Goal: Task Accomplishment & Management: Manage account settings

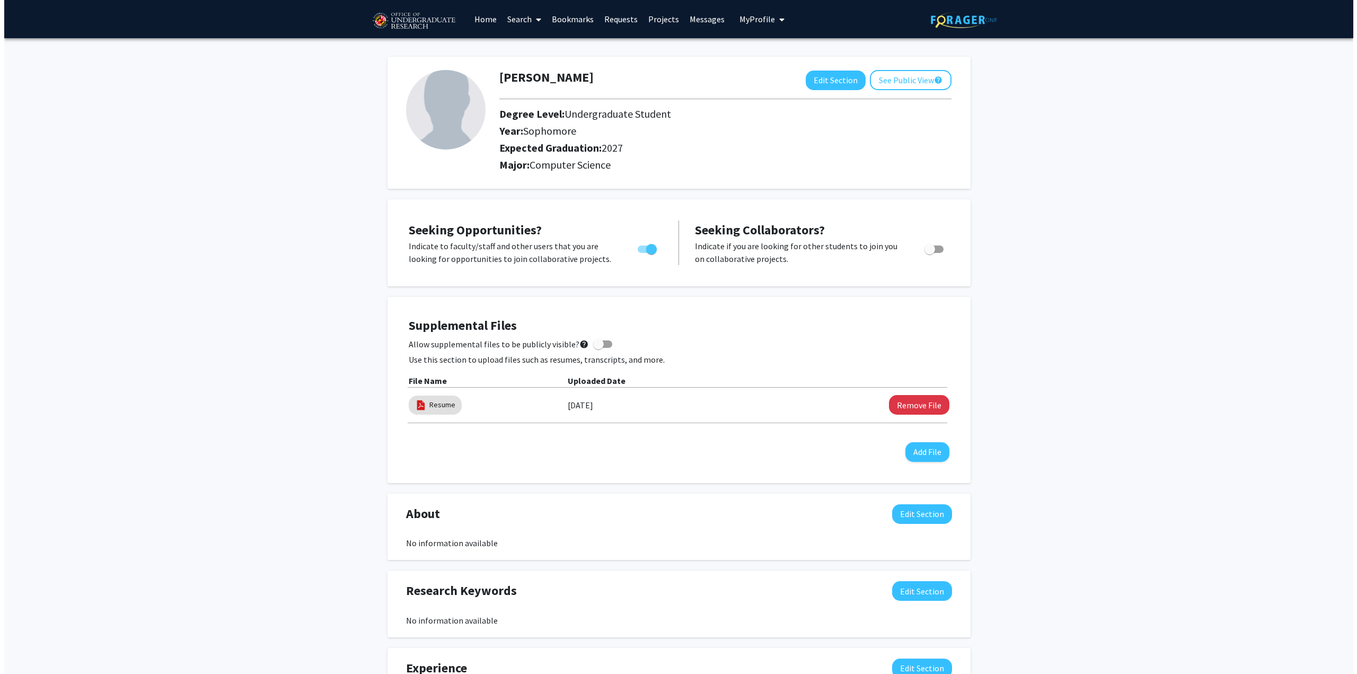
scroll to position [20, 0]
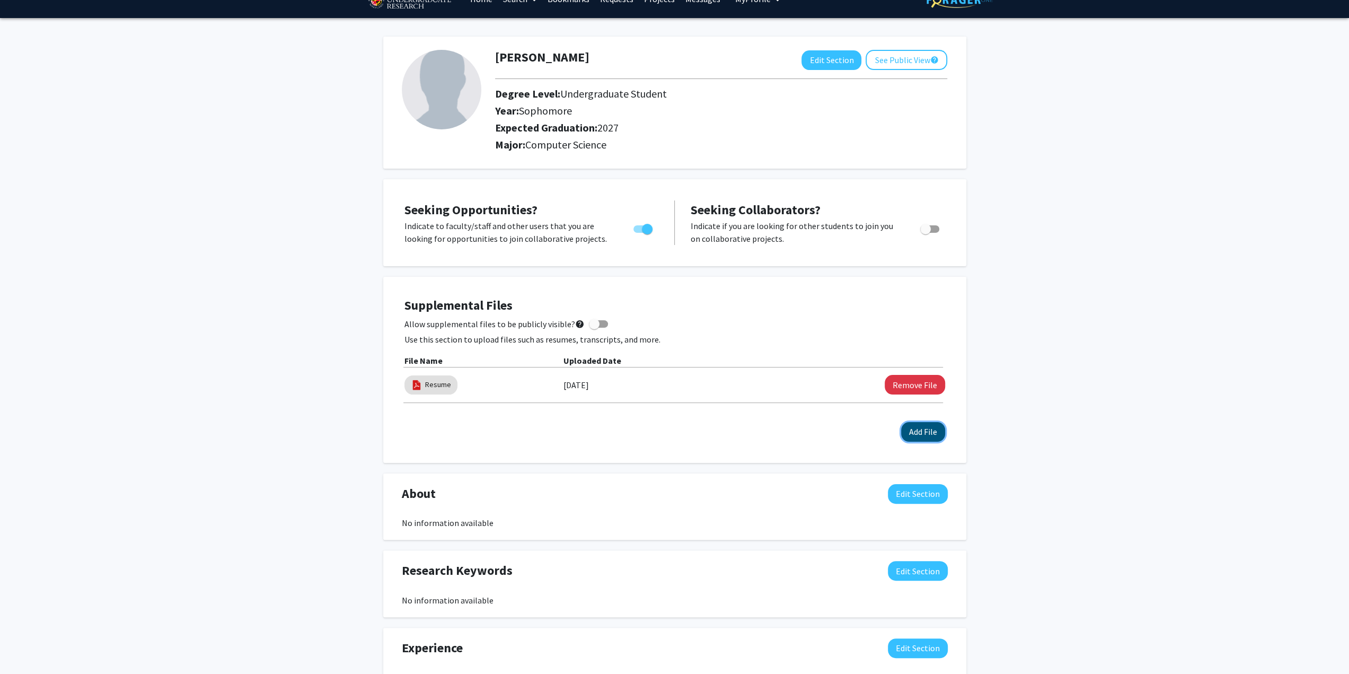
click at [927, 435] on button "Add File" at bounding box center [923, 432] width 44 height 20
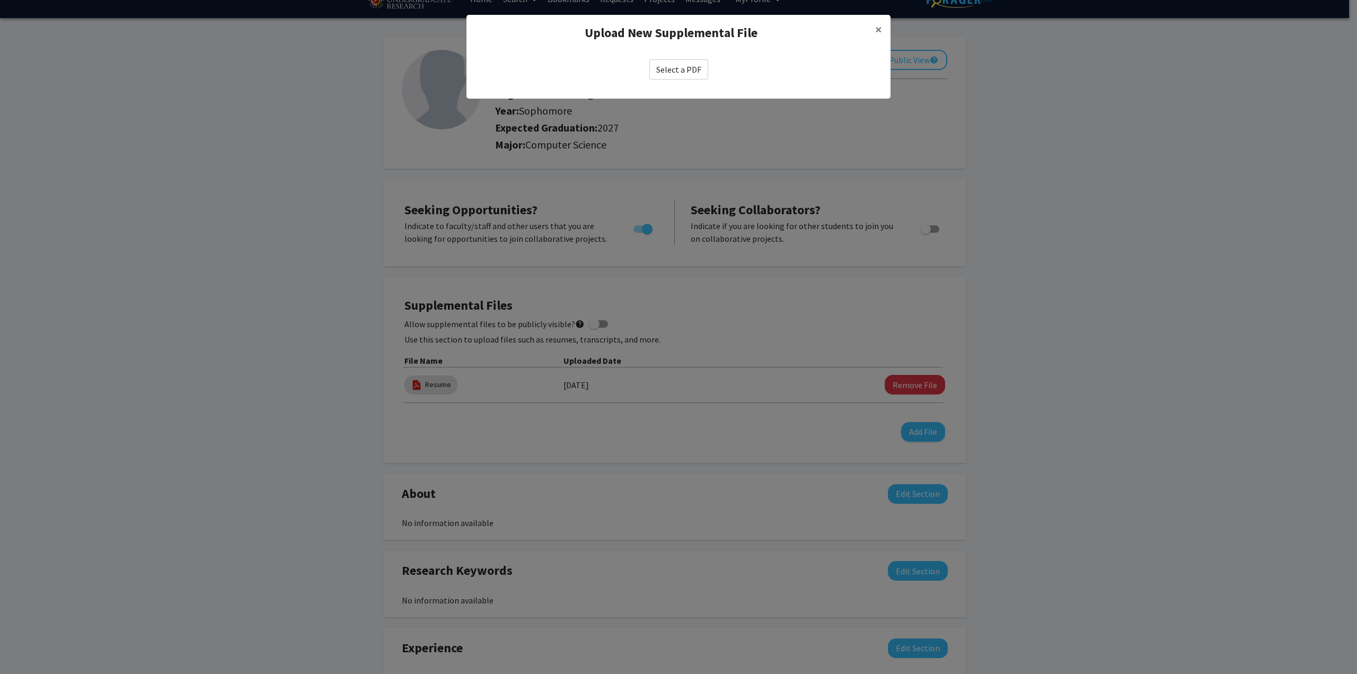
click at [693, 69] on label "Select a PDF" at bounding box center [678, 69] width 59 height 20
click at [0, 0] on input "Select a PDF" at bounding box center [0, 0] width 0 height 0
select select "custom"
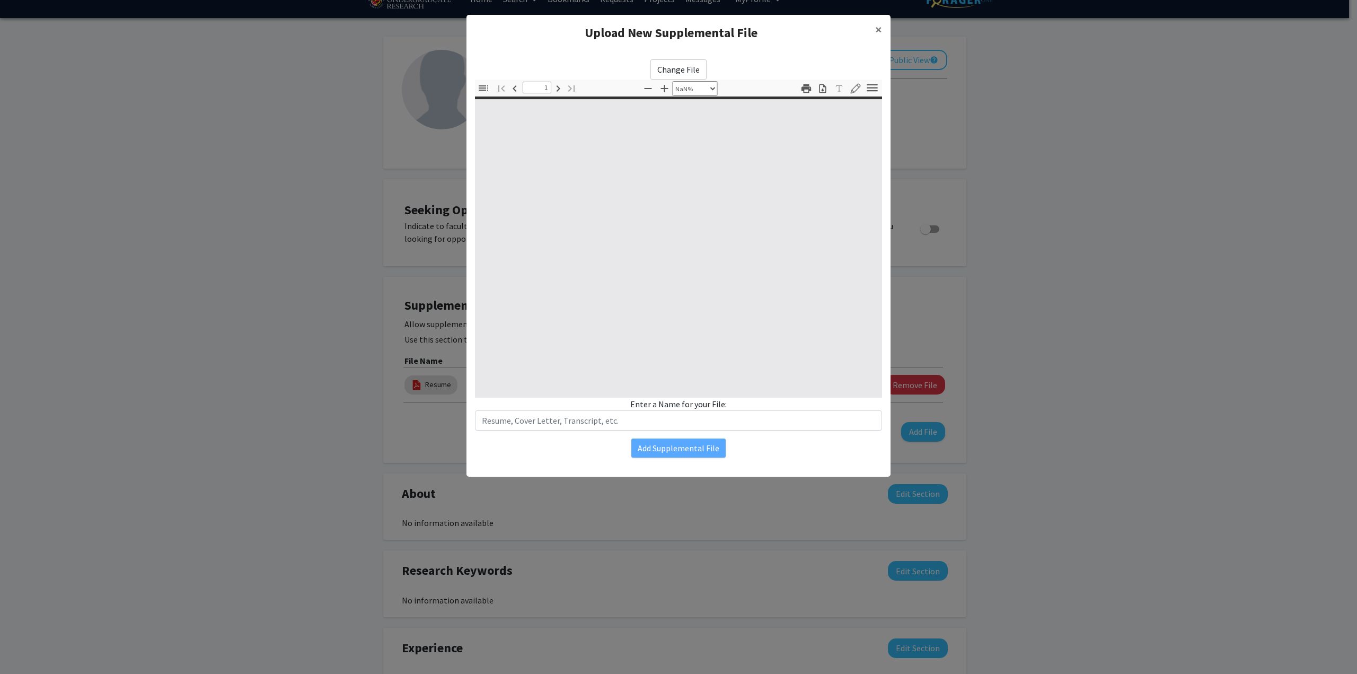
type input "0"
select select "custom"
type input "1"
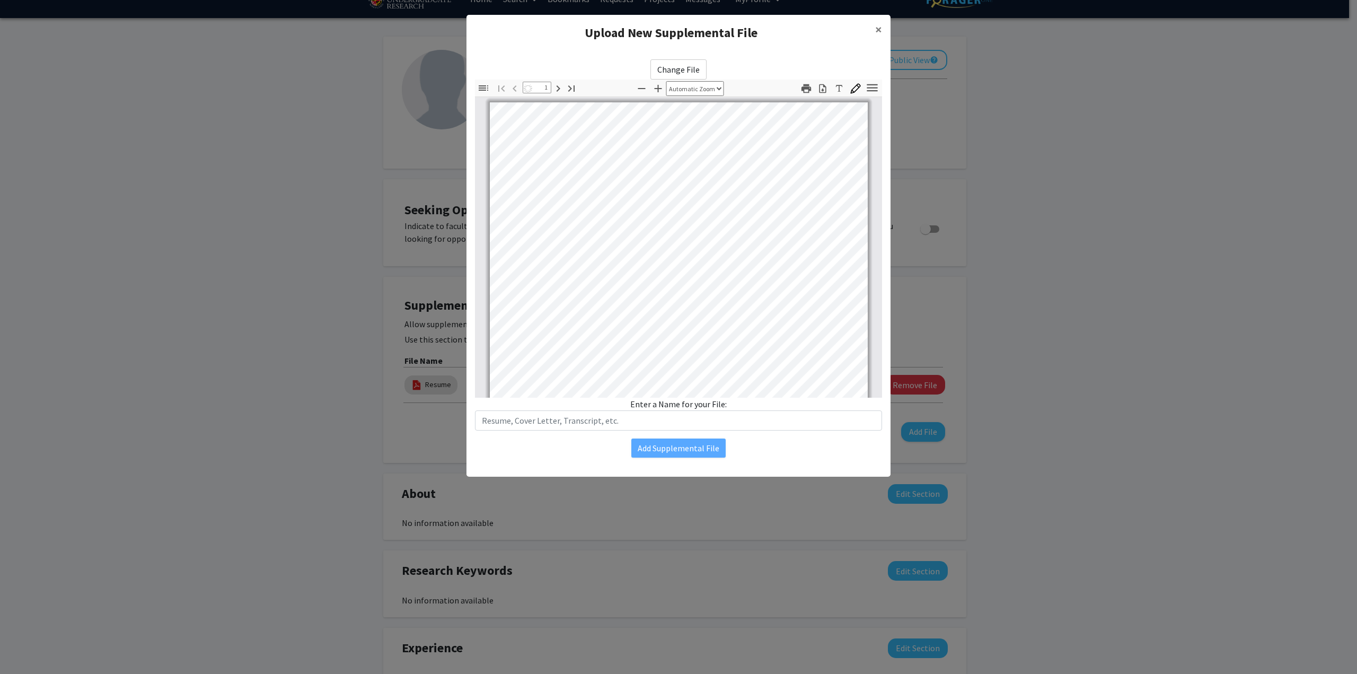
select select "auto"
click at [646, 417] on input "text" at bounding box center [678, 420] width 407 height 20
type input "Unofficial Transcript"
click at [672, 443] on button "Add Supplemental File" at bounding box center [678, 447] width 94 height 19
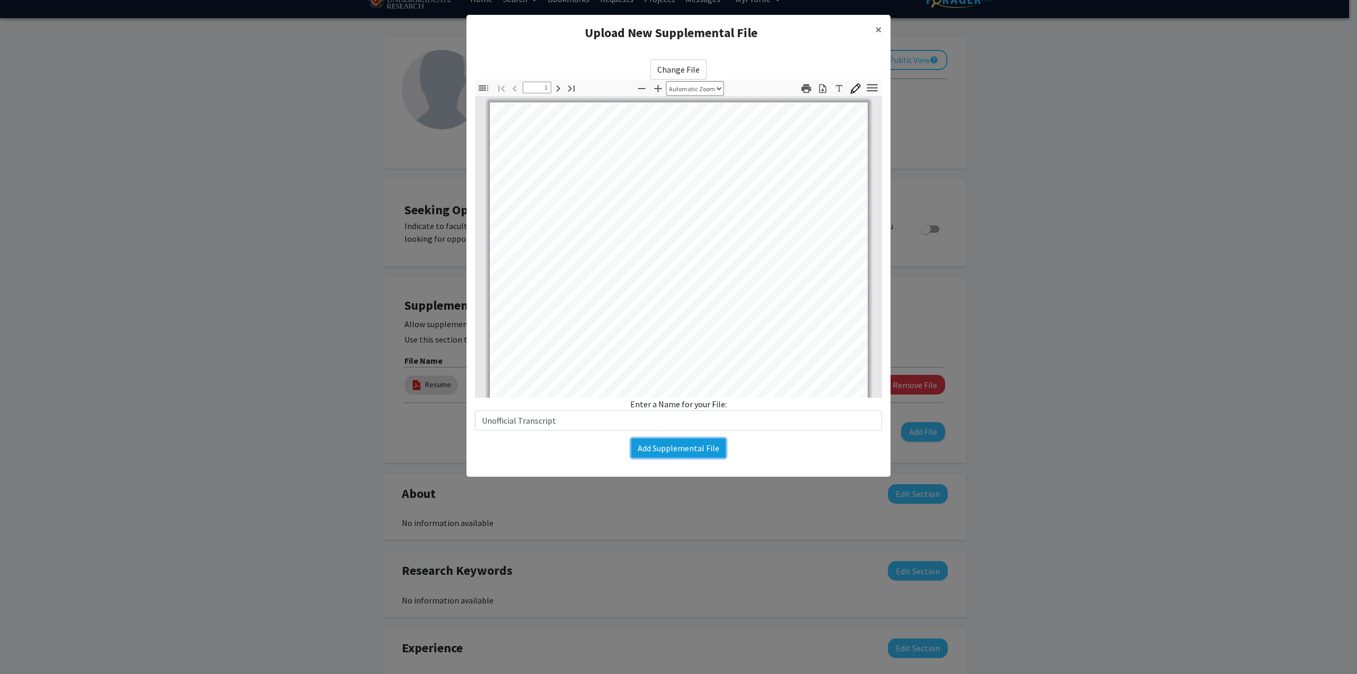
click at [668, 449] on button "Add Supplemental File" at bounding box center [678, 447] width 94 height 19
drag, startPoint x: 857, startPoint y: 23, endPoint x: 880, endPoint y: 57, distance: 41.2
click at [839, 61] on ng-component "Upload New Supplemental File × Change File Thumbnails Document Outline Attachme…" at bounding box center [679, 240] width 424 height 451
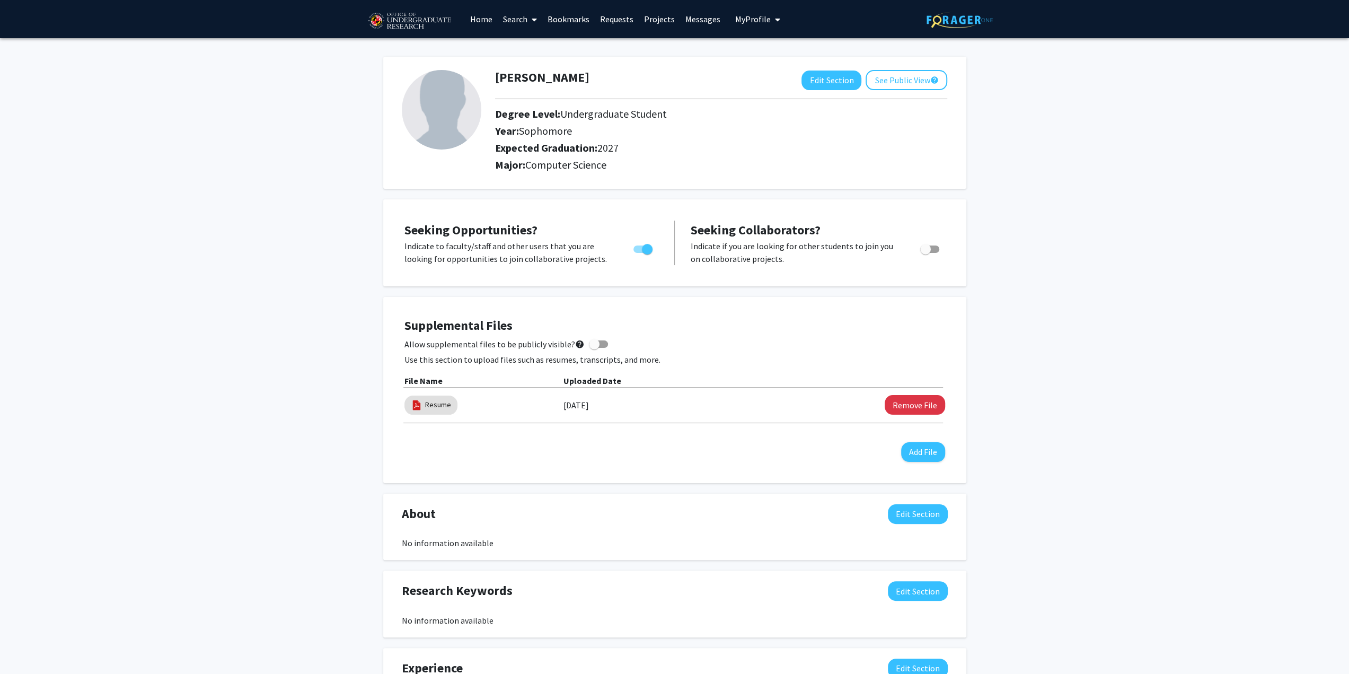
click at [646, 463] on div "Supplemental Files Allow supplemental files to be publicly visible? help Use th…" at bounding box center [675, 389] width 562 height 165
click at [919, 453] on button "Add File" at bounding box center [923, 452] width 44 height 20
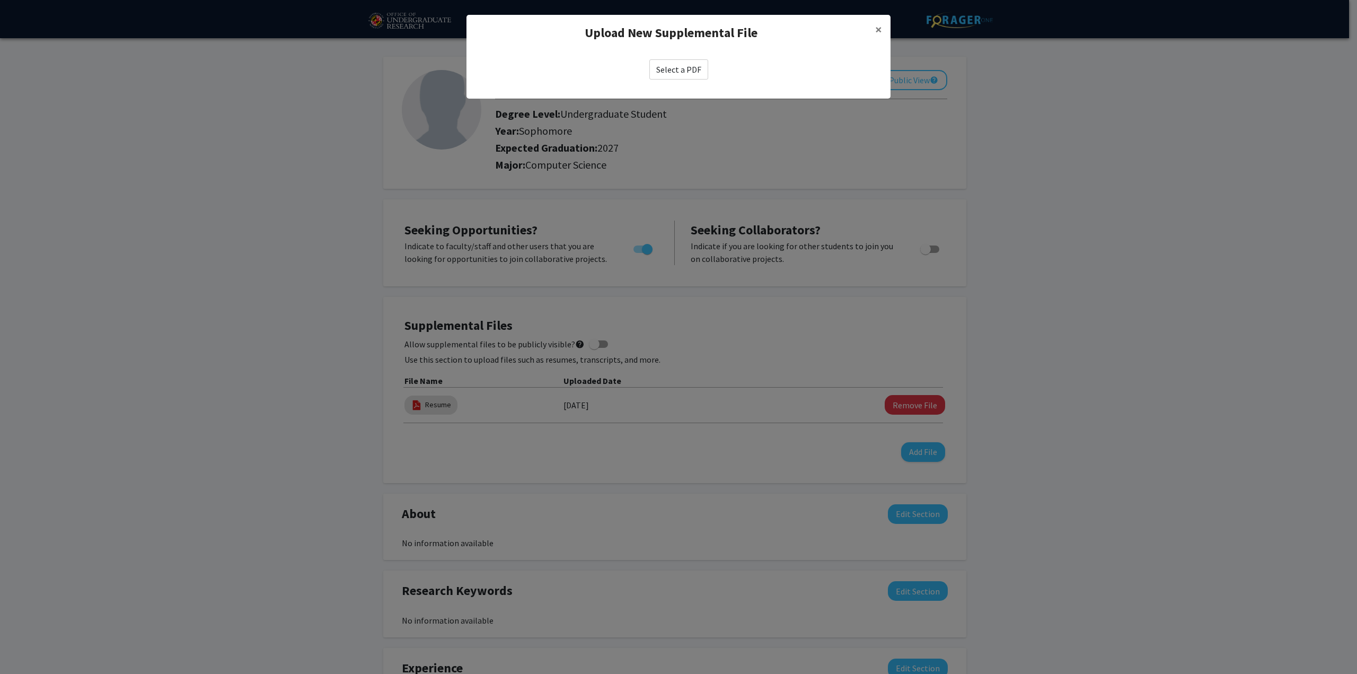
click at [663, 65] on label "Select a PDF" at bounding box center [678, 69] width 59 height 20
click at [0, 0] on input "Select a PDF" at bounding box center [0, 0] width 0 height 0
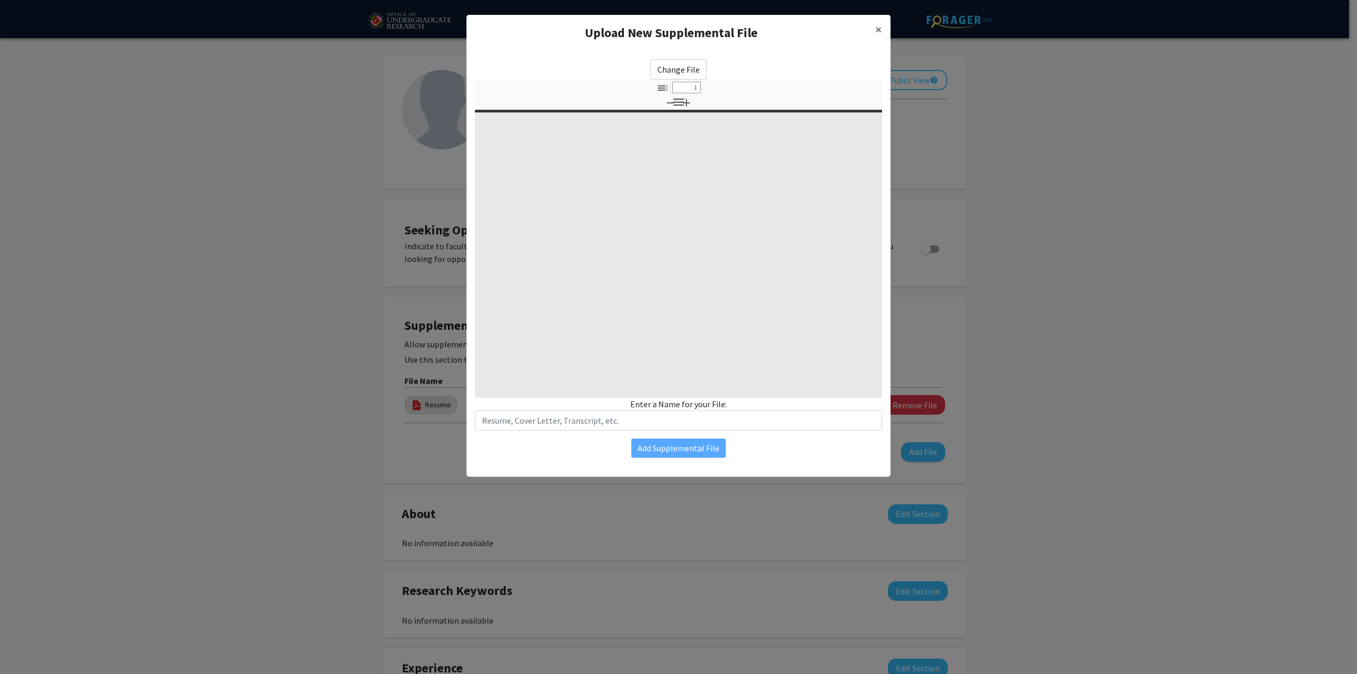
select select "custom"
type input "0"
select select "custom"
type input "1"
select select "auto"
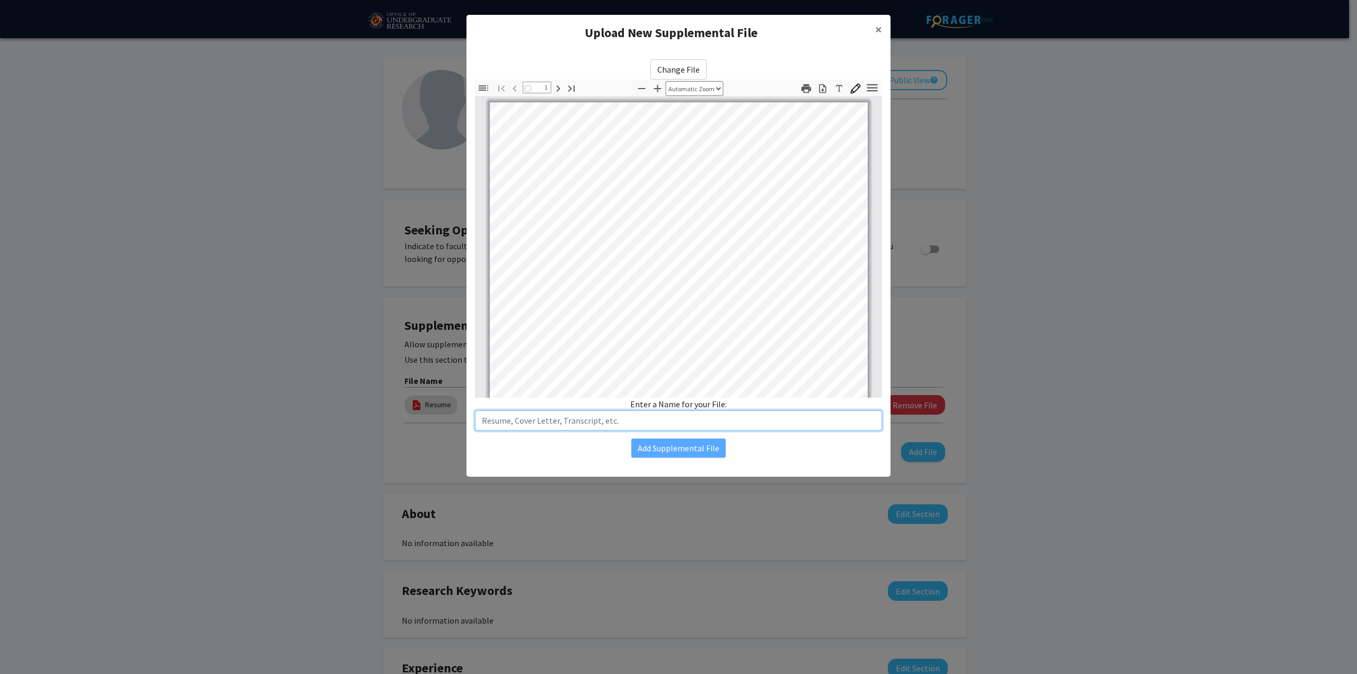
click at [609, 420] on input "text" at bounding box center [678, 420] width 407 height 20
type input "Unofficial_Transcript"
click at [661, 445] on button "Add Supplemental File" at bounding box center [678, 447] width 94 height 19
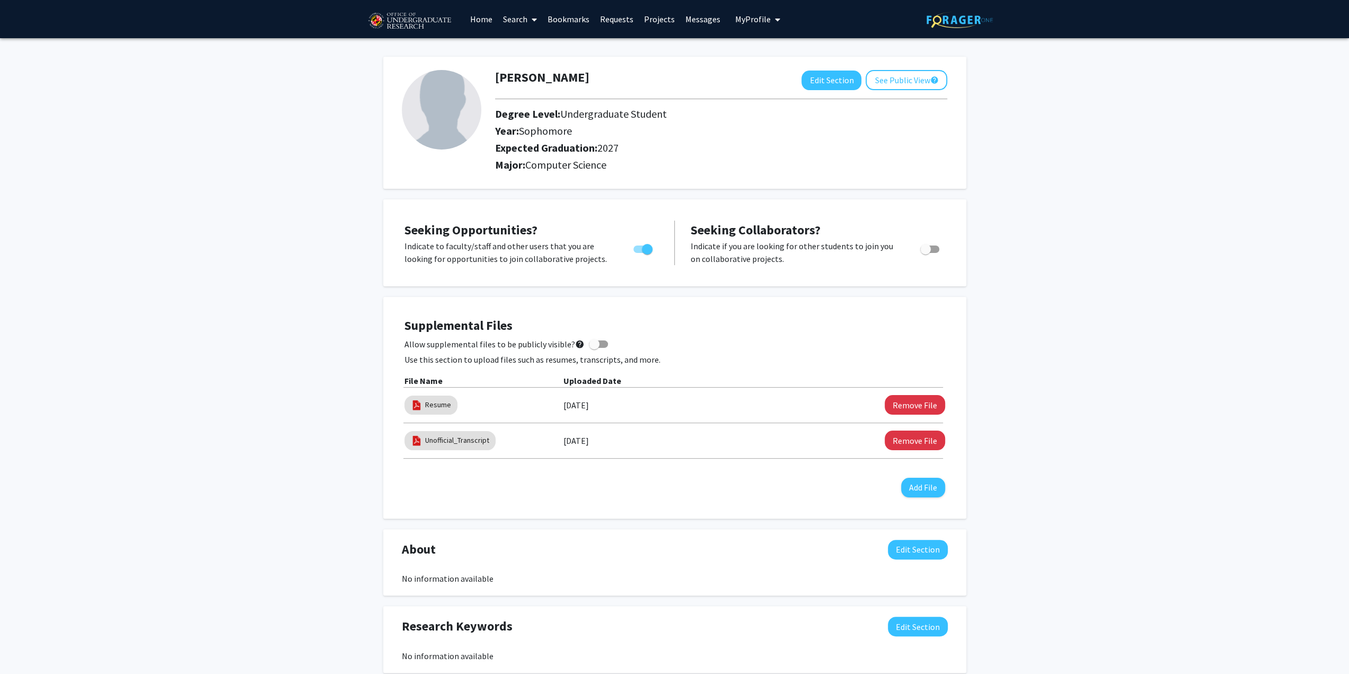
click at [590, 481] on div "Supplemental Files Allow supplemental files to be publicly visible? help Use th…" at bounding box center [675, 407] width 541 height 179
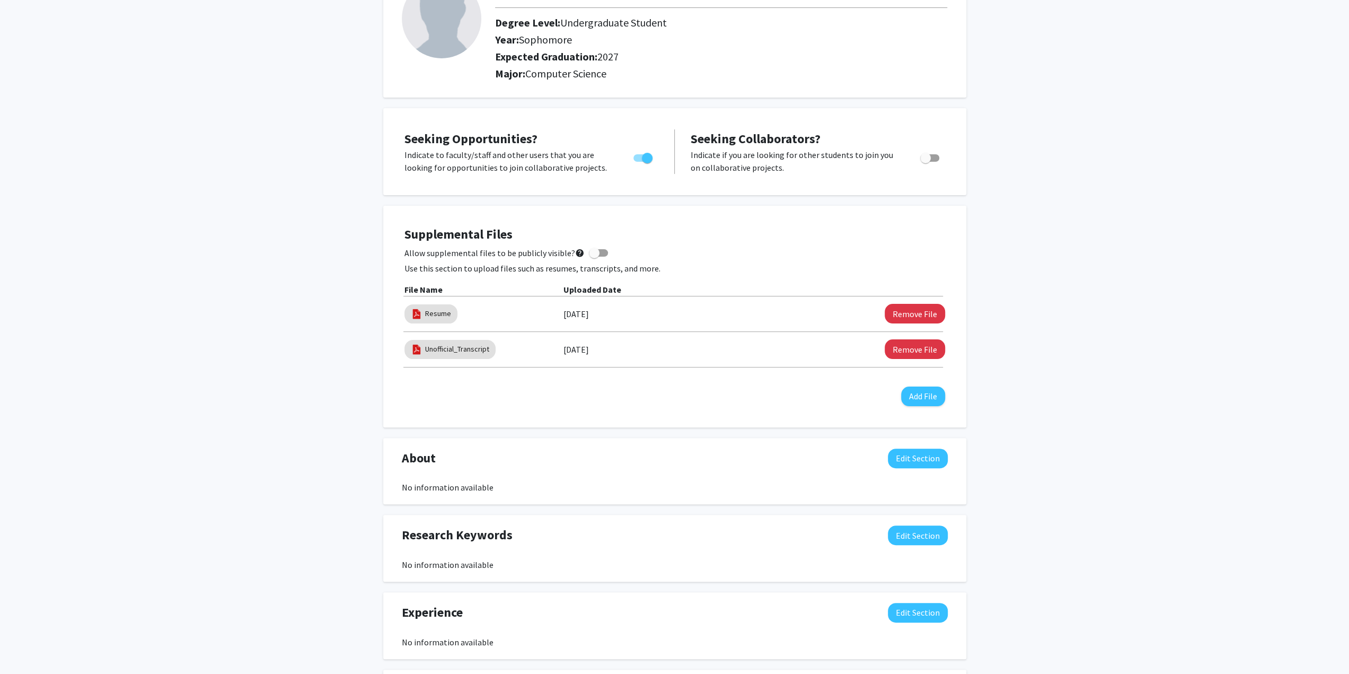
scroll to position [159, 0]
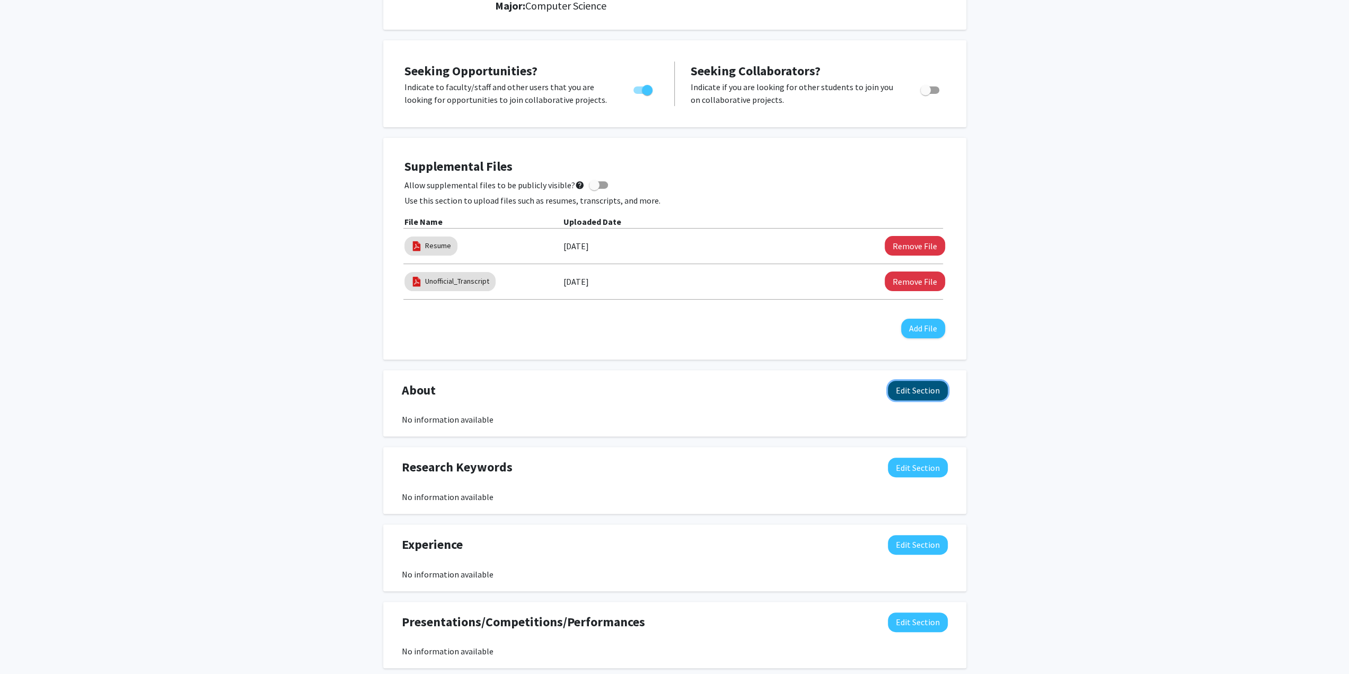
click at [908, 390] on button "Edit Section" at bounding box center [918, 391] width 60 height 20
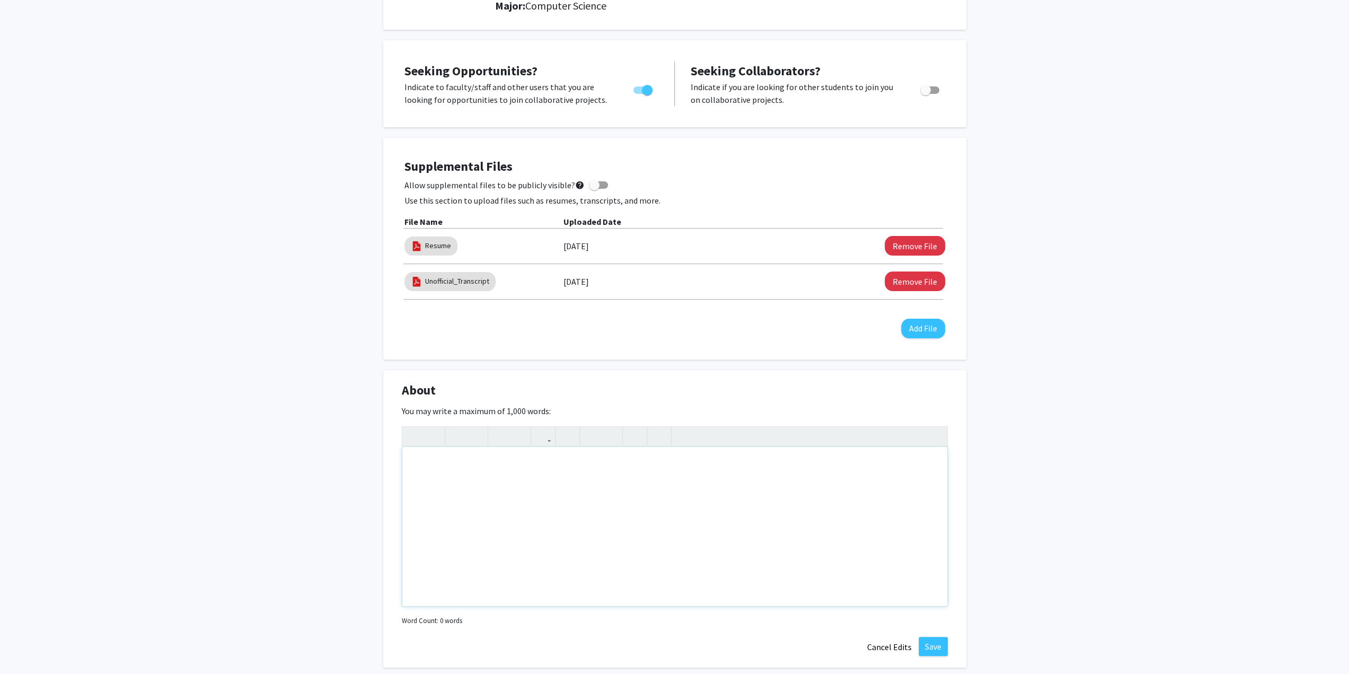
click at [455, 498] on div "Note to users with screen readers: Please deactivate our accessibility plugin f…" at bounding box center [674, 526] width 545 height 159
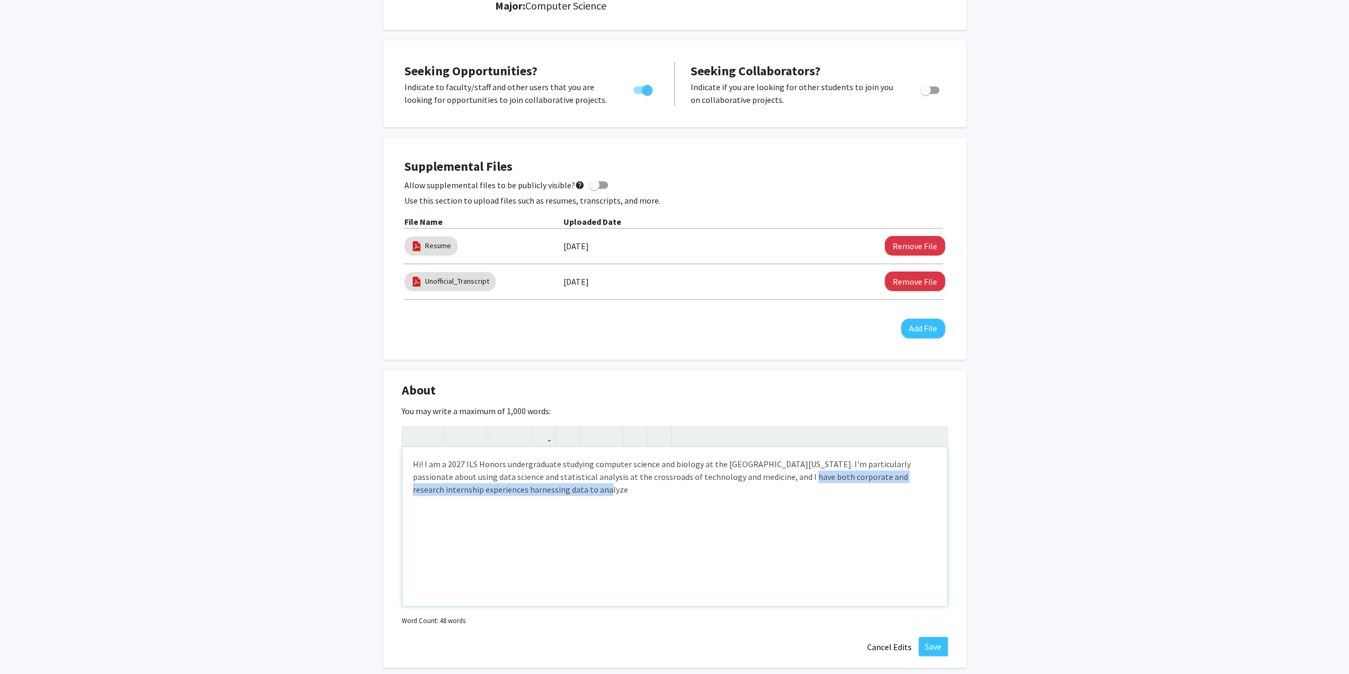
drag, startPoint x: 763, startPoint y: 476, endPoint x: 763, endPoint y: 490, distance: 13.8
click at [763, 490] on p "Hi! I am a 2027 ILS Honors undergraduate studying computer science and biology …" at bounding box center [675, 477] width 524 height 38
click at [459, 496] on div "Hi! I am a 2027 ILS Honors undergraduate studying computer science and biology …" at bounding box center [674, 526] width 545 height 159
click at [459, 495] on div "Hi! I am a 2027 ILS Honors undergraduate studying computer science and biology …" at bounding box center [674, 526] width 545 height 159
click at [555, 504] on div "Hi! I am a 2027 ILS Honors undergraduate studying computer science and biology …" at bounding box center [674, 526] width 545 height 159
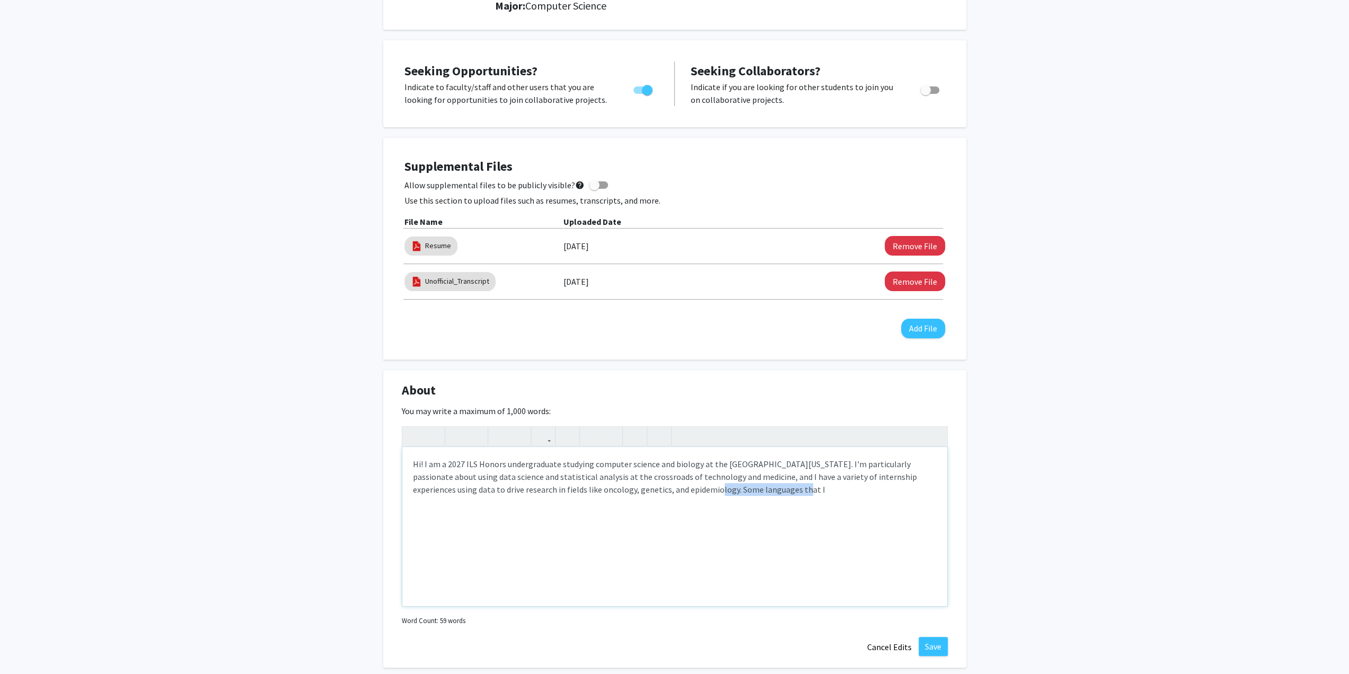
drag, startPoint x: 643, startPoint y: 490, endPoint x: 790, endPoint y: 500, distance: 148.3
click at [790, 500] on div "Hi! I am a 2027 ILS Honors undergraduate studying computer science and biology …" at bounding box center [674, 526] width 545 height 159
drag, startPoint x: 739, startPoint y: 474, endPoint x: 802, endPoint y: 480, distance: 63.3
click at [802, 480] on p "Hi! I am a 2027 ILS Honors undergraduate studying computer science and biology …" at bounding box center [675, 477] width 524 height 38
click at [836, 477] on p "Hi! I am a 2027 ILS Honors undergraduate studying computer science and biology …" at bounding box center [675, 477] width 524 height 38
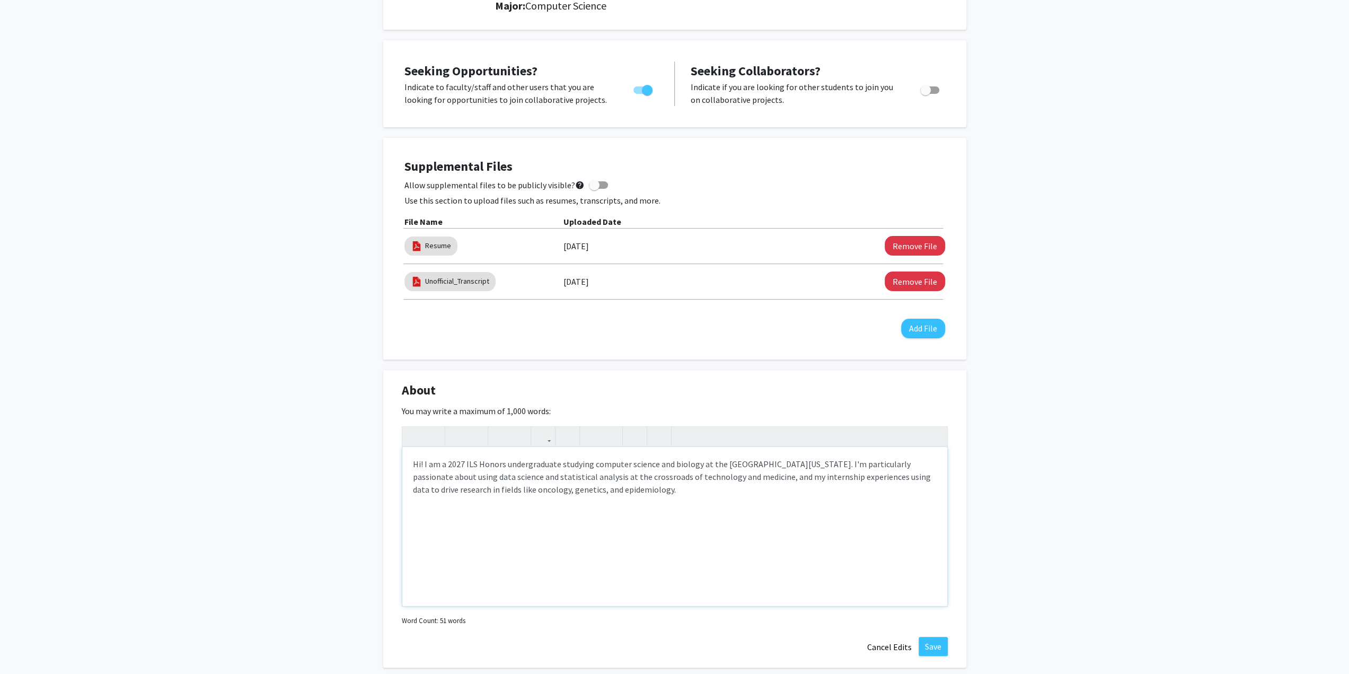
click at [835, 477] on p "Hi! I am a 2027 ILS Honors undergraduate studying computer science and biology …" at bounding box center [675, 477] width 524 height 38
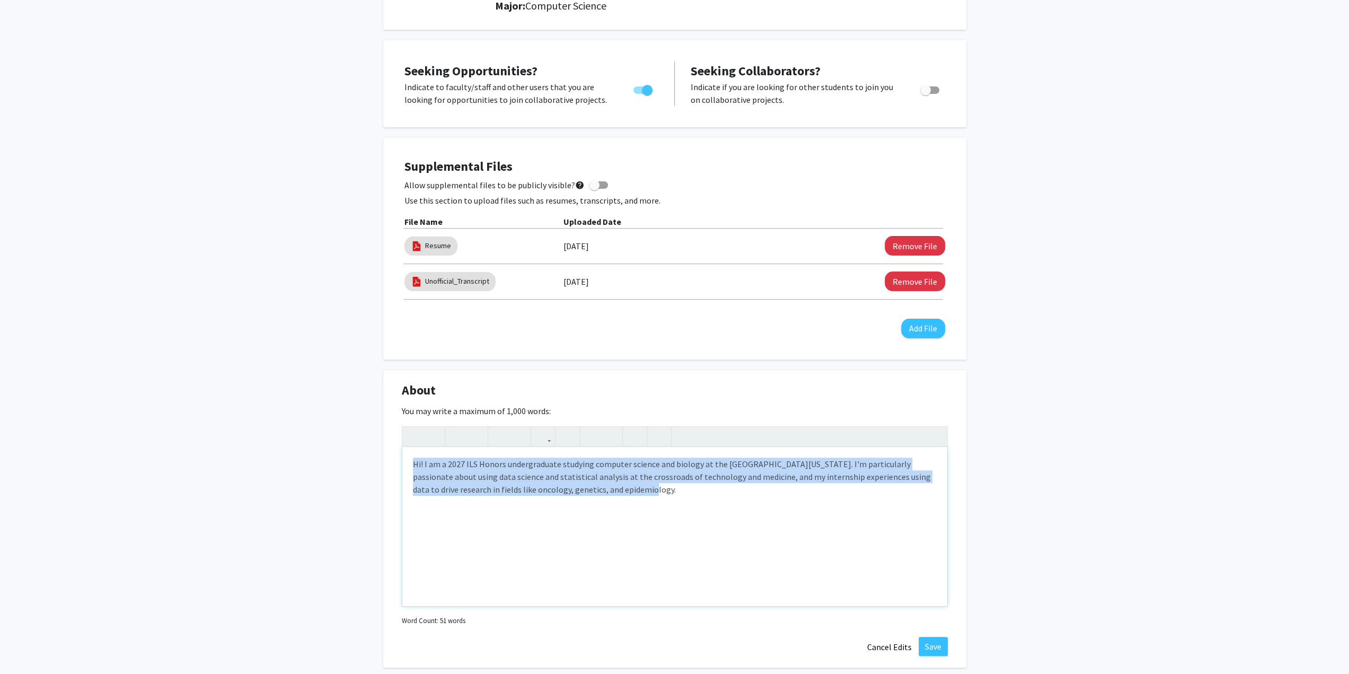
click at [835, 477] on p "Hi! I am a 2027 ILS Honors undergraduate studying computer science and biology …" at bounding box center [675, 477] width 524 height 38
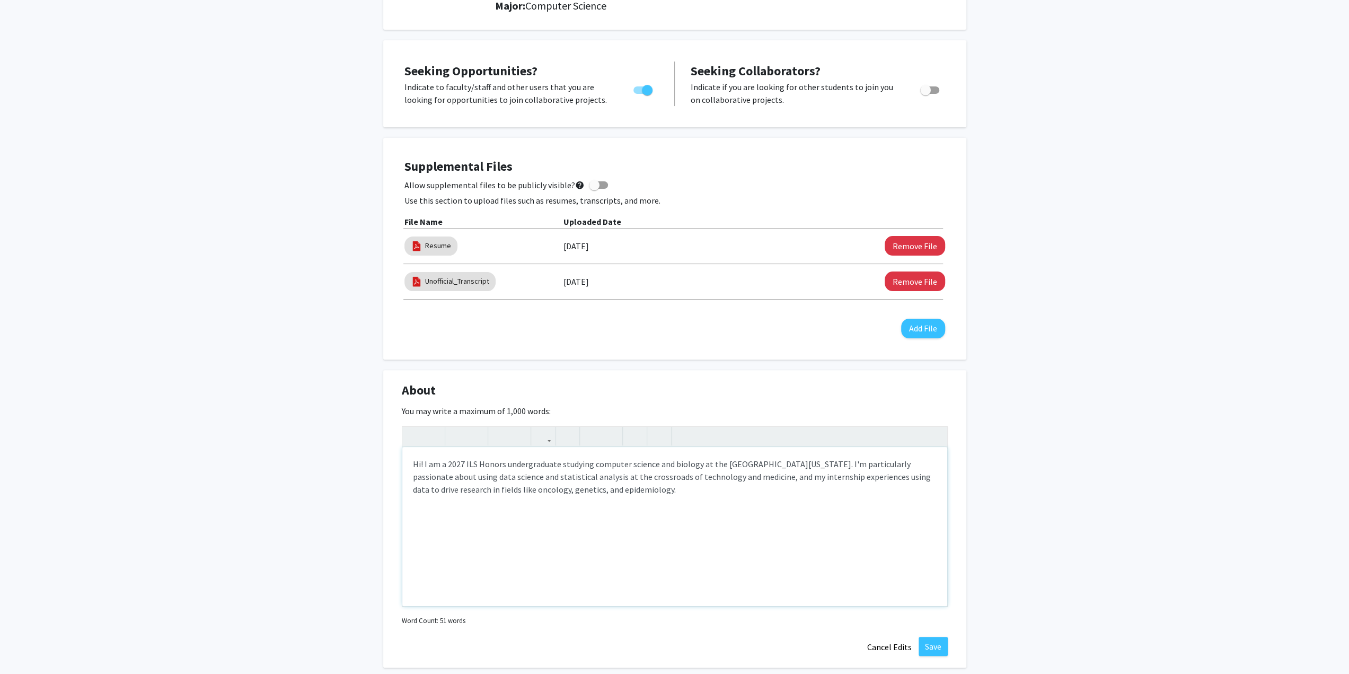
click at [753, 476] on p "Hi! I am a 2027 ILS Honors undergraduate studying computer science and biology …" at bounding box center [675, 477] width 524 height 38
click at [849, 474] on p "Hi! I am a 2027 ILS Honors undergraduate studying computer science and biology …" at bounding box center [675, 477] width 524 height 38
click at [851, 478] on p "Hi! I am a 2027 ILS Honors undergraduate studying computer science and biology …" at bounding box center [675, 477] width 524 height 38
drag, startPoint x: 477, startPoint y: 490, endPoint x: 410, endPoint y: 491, distance: 66.8
click at [410, 491] on div "Hi! I am a 2027 ILS Honors undergraduate studying computer science and biology …" at bounding box center [674, 526] width 545 height 159
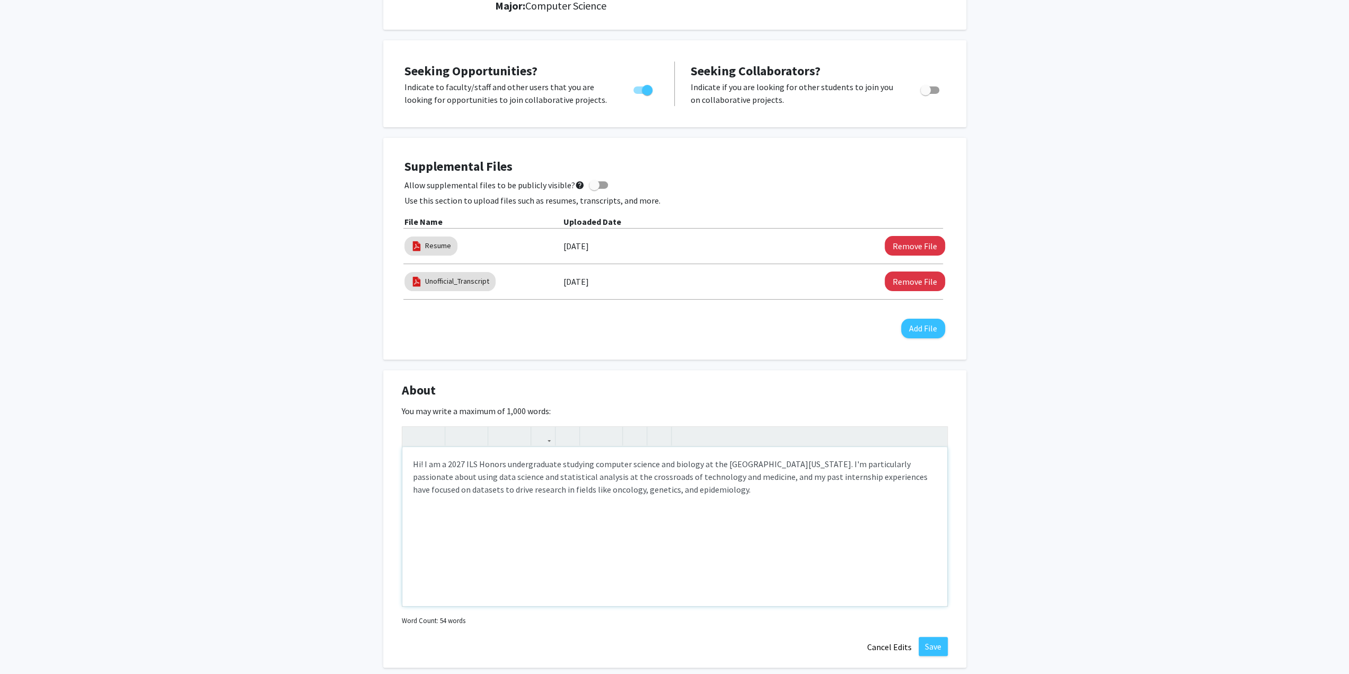
click at [915, 476] on p "Hi! I am a 2027 ILS Honors undergraduate studying computer science and biology …" at bounding box center [675, 477] width 524 height 38
click at [788, 551] on div "Hi! I am a 2027 ILS Honors undergraduate studying computer science and biology …" at bounding box center [674, 526] width 545 height 159
click at [863, 531] on div "Hi! I am a 2027 ILS Honors undergraduate studying computer science and biology …" at bounding box center [674, 526] width 545 height 159
click at [707, 476] on p "Hi! I am a 2027 ILS Honors undergraduate studying computer science and biology …" at bounding box center [675, 477] width 524 height 38
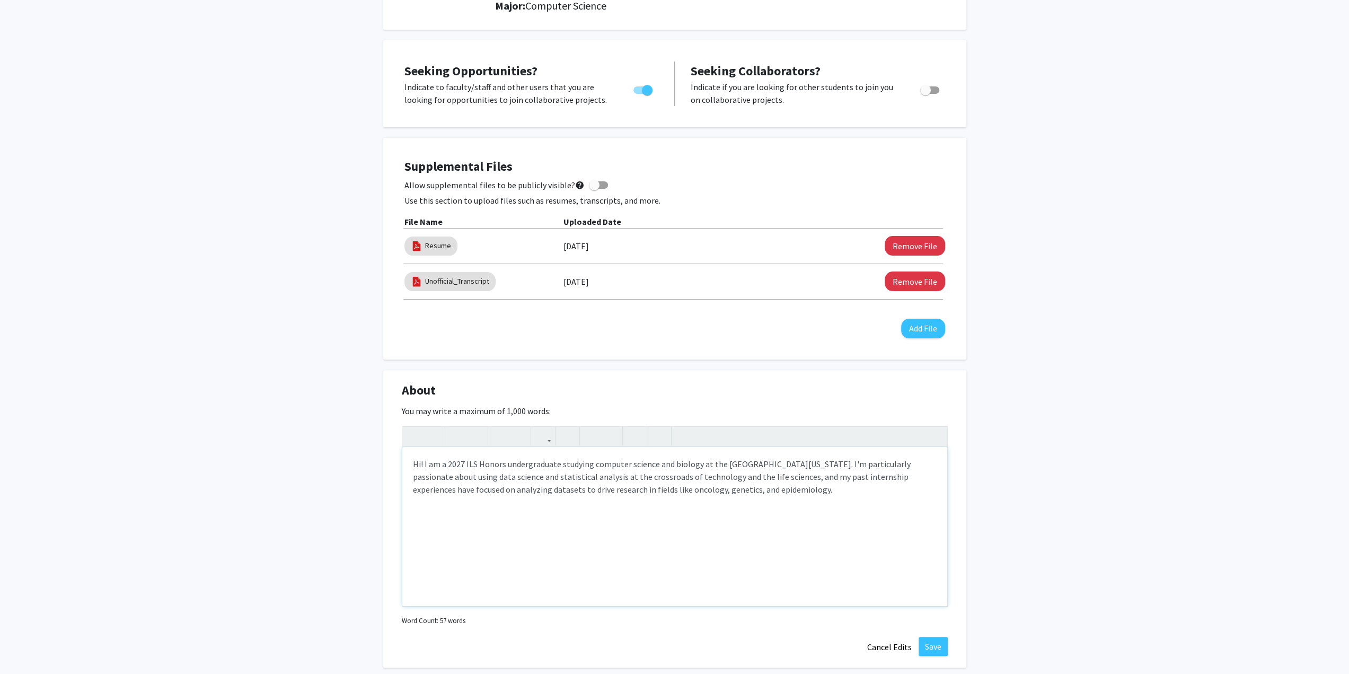
click at [761, 504] on div "Hi! I am a 2027 ILS Honors undergraduate studying computer science and biology …" at bounding box center [674, 526] width 545 height 159
click at [757, 499] on div "Hi! I am a 2027 ILS Honors undergraduate studying computer science and biology …" at bounding box center [674, 526] width 545 height 159
click at [753, 528] on div "Hi! I am a 2027 ILS Honors undergraduate studying computer science and biology …" at bounding box center [674, 526] width 545 height 159
click at [563, 524] on div "Hi! I am a 2027 ILS Honors undergraduate studying computer science and biology …" at bounding box center [674, 526] width 545 height 159
click at [795, 515] on div "Hi! I am a 2027 ILS Honors undergraduate studying computer science and biology …" at bounding box center [674, 526] width 545 height 159
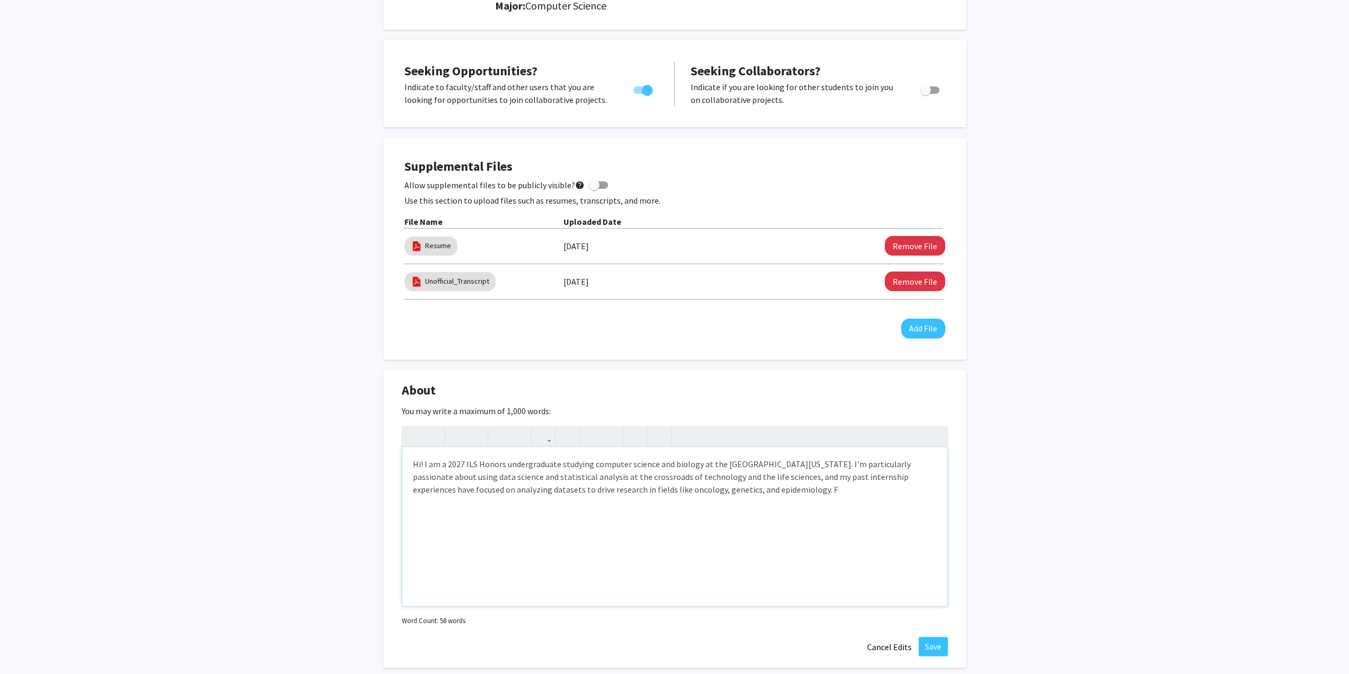
drag, startPoint x: 760, startPoint y: 520, endPoint x: 754, endPoint y: 509, distance: 12.8
click at [760, 520] on div "Hi! I am a 2027 ILS Honors undergraduate studying computer science and biology …" at bounding box center [674, 526] width 545 height 159
click at [684, 503] on div "Hi! I am a 2027 ILS Honors undergraduate studying computer science and biology …" at bounding box center [674, 526] width 545 height 159
click at [867, 517] on div "Hi! I am a 2027 ILS Honors undergraduate studying computer science and biology …" at bounding box center [674, 526] width 545 height 159
type textarea "<p>Hi! I am a 2027 ILS Honors undergraduate studying computer science and biolo…"
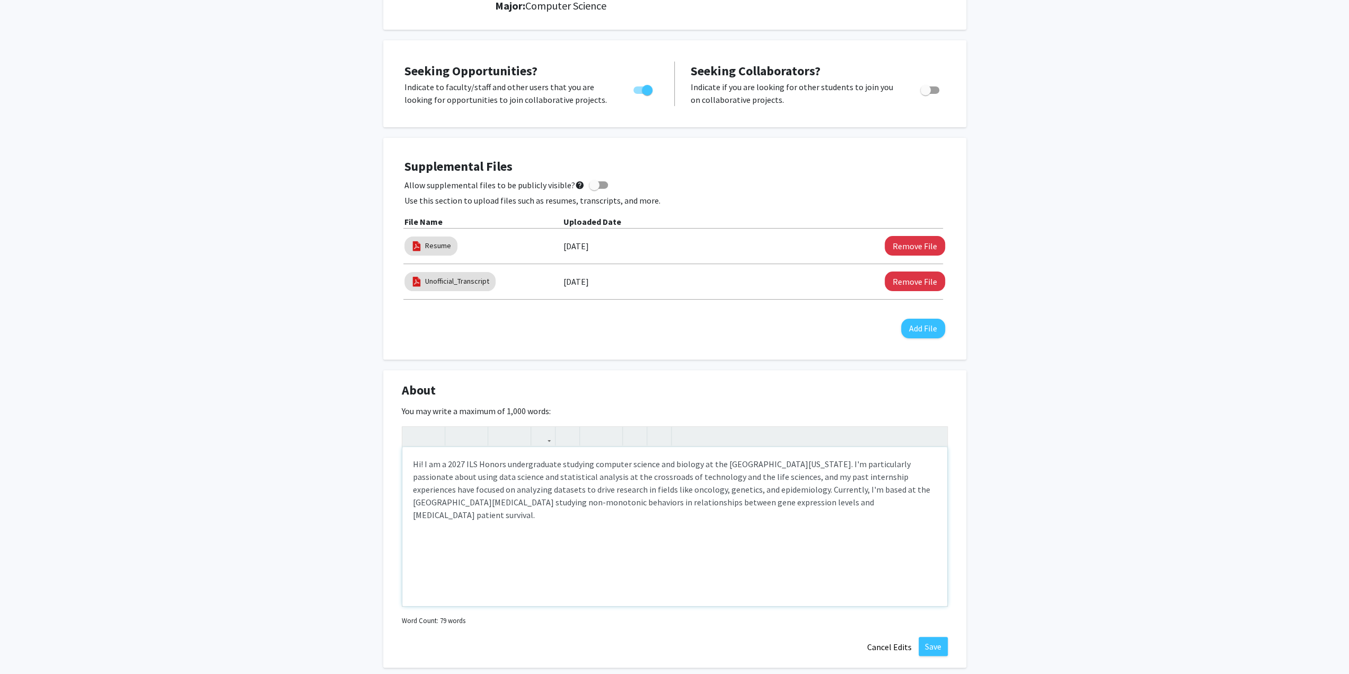
click at [873, 512] on div "Hi! I am a 2027 ILS Honors undergraduate studying computer science and biology …" at bounding box center [674, 526] width 545 height 159
click at [843, 504] on p "Hi! I am a 2027 ILS Honors undergraduate studying computer science and biology …" at bounding box center [675, 490] width 524 height 64
click at [934, 642] on button "Save" at bounding box center [933, 646] width 29 height 19
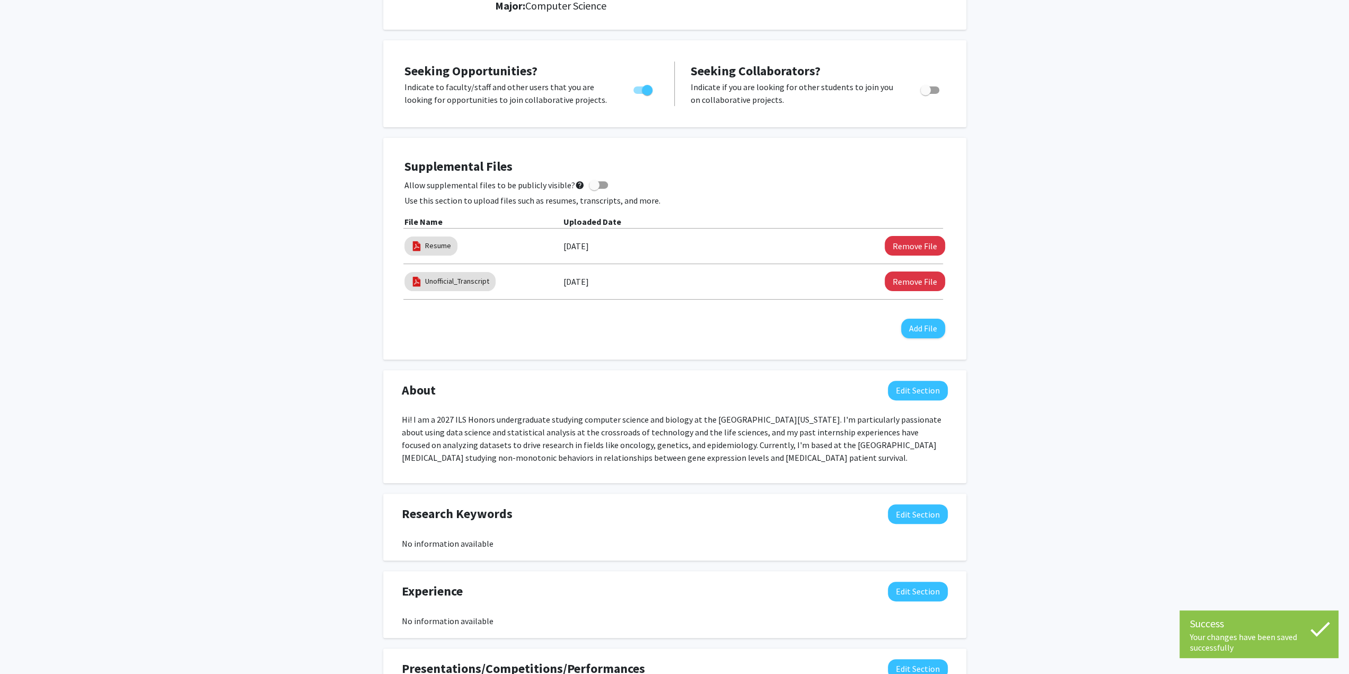
click at [1077, 511] on div "[PERSON_NAME] Edit Section See Public View help Degree Level: Undergraduate Stu…" at bounding box center [674, 391] width 1349 height 1024
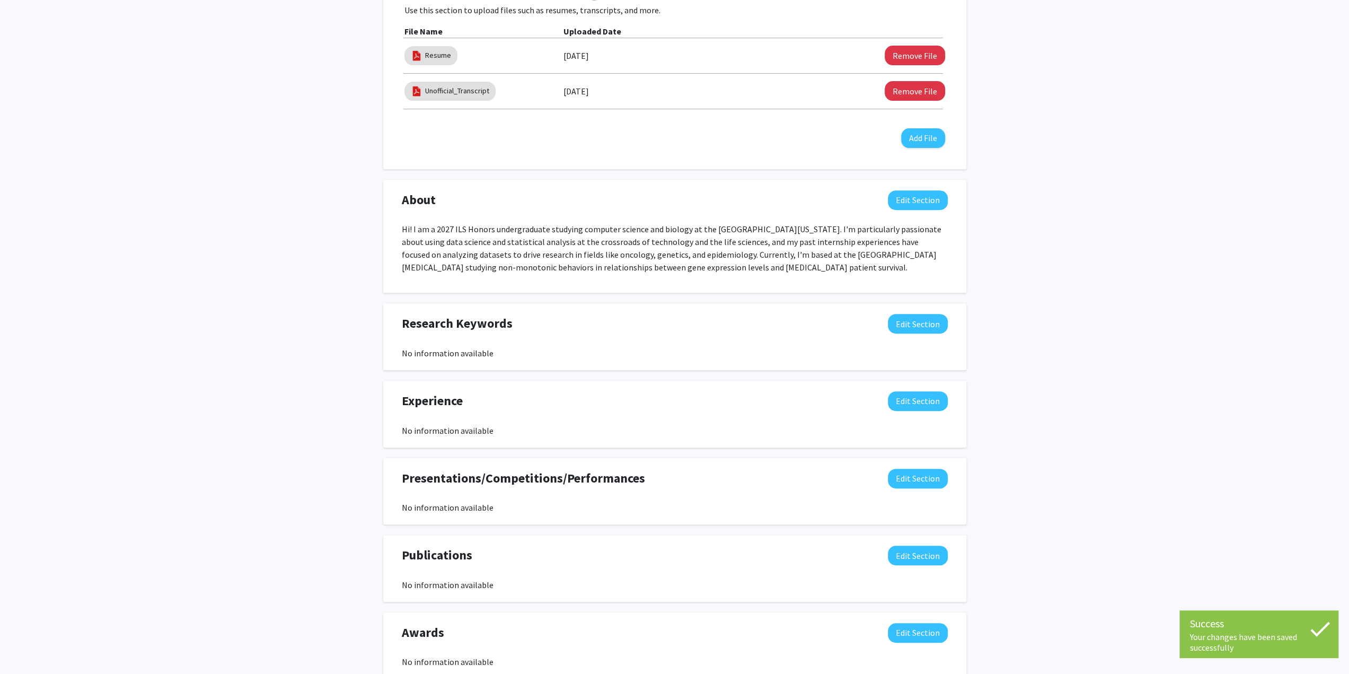
scroll to position [420, 0]
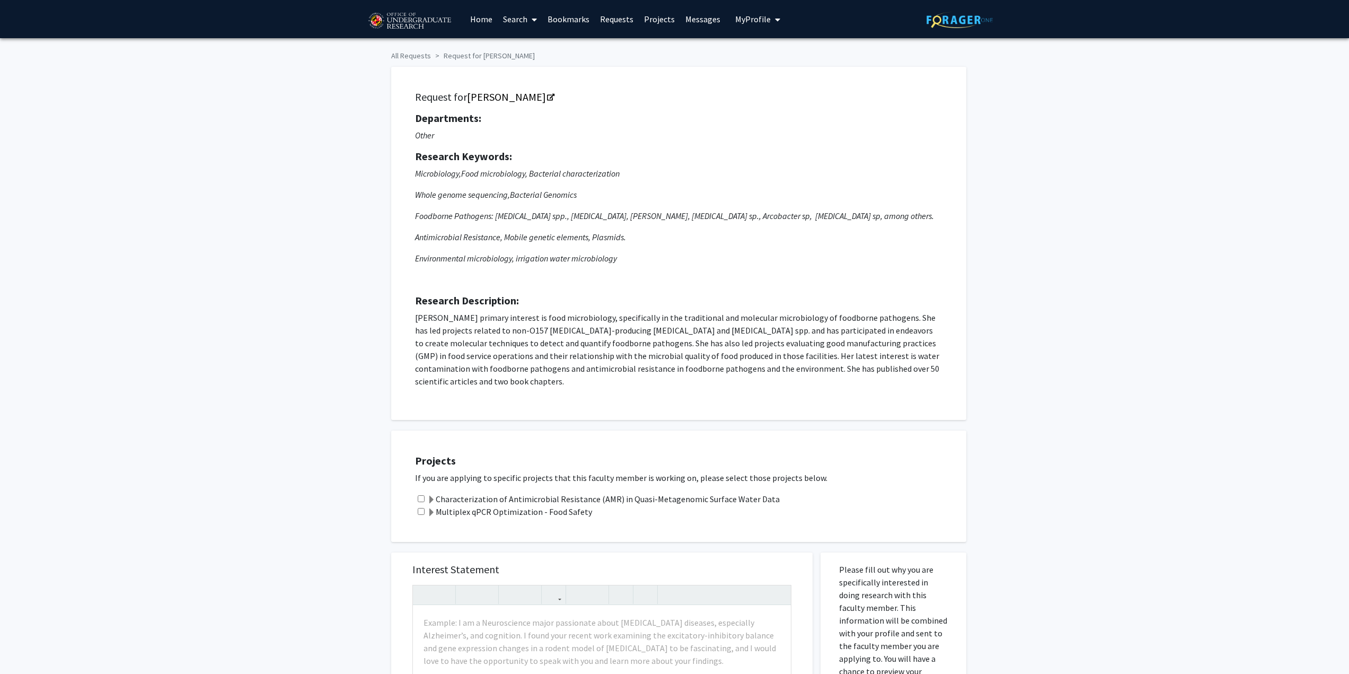
scroll to position [212, 0]
